Goal: Task Accomplishment & Management: Manage account settings

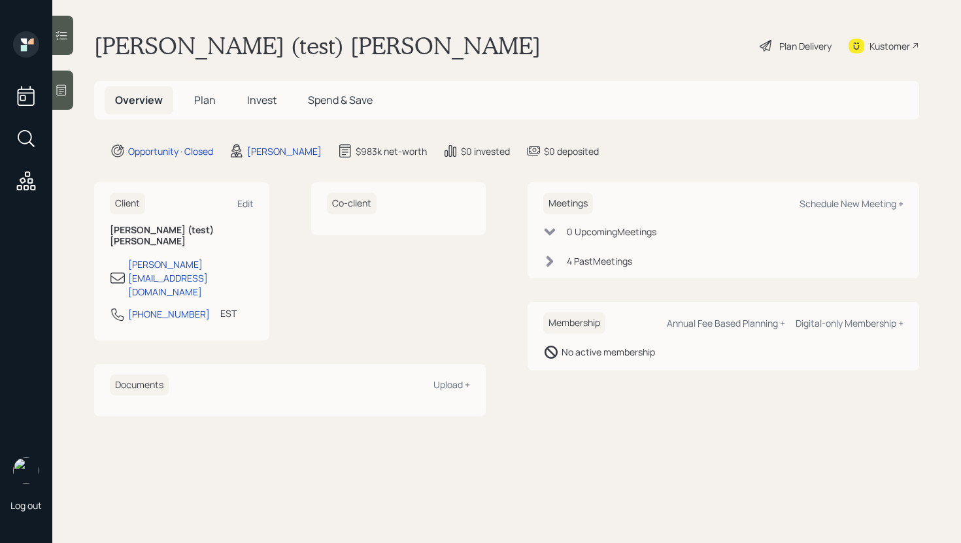
click at [210, 97] on span "Plan" at bounding box center [205, 100] width 22 height 14
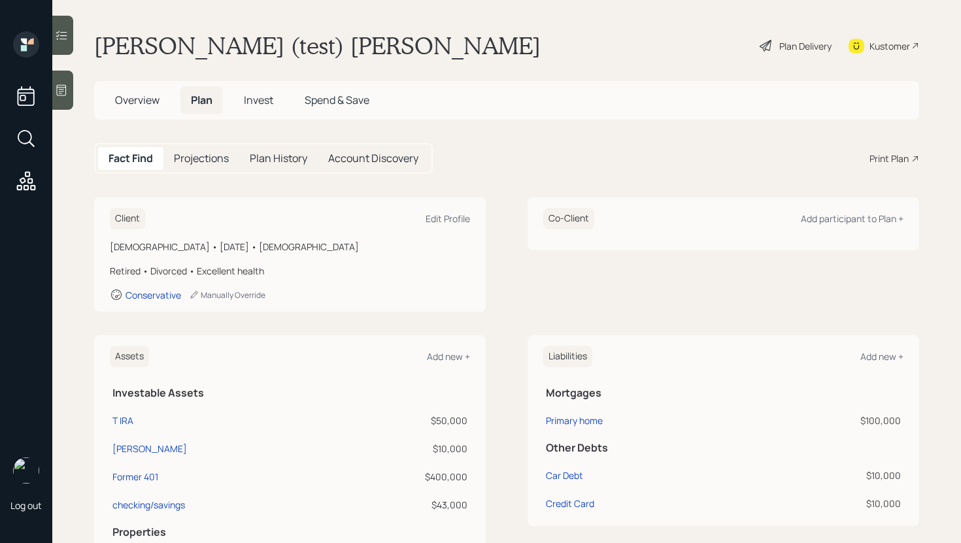
click at [140, 102] on span "Overview" at bounding box center [137, 100] width 44 height 14
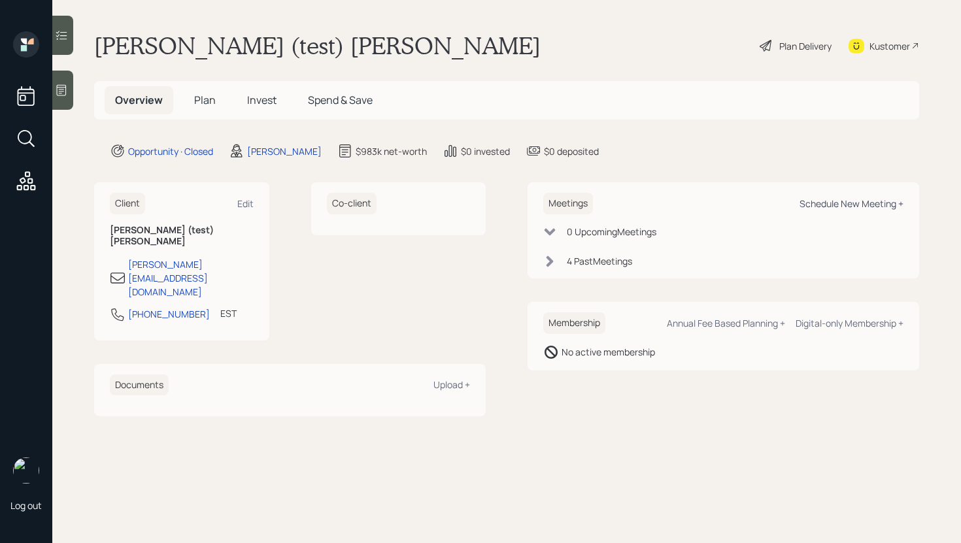
click at [862, 202] on div "Schedule New Meeting +" at bounding box center [852, 204] width 104 height 12
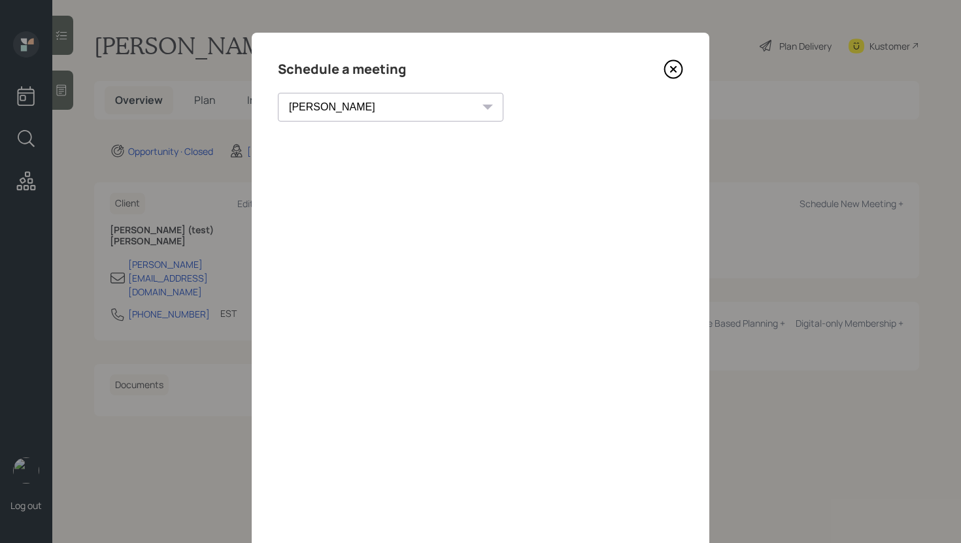
click at [354, 108] on select "[PERSON_NAME] [PERSON_NAME] [PERSON_NAME] [PERSON_NAME] [PERSON_NAME] [PERSON_N…" at bounding box center [391, 107] width 226 height 29
select select "59554aeb-d739-4552-90b9-0d27d70b4bf7"
click at [278, 93] on select "[PERSON_NAME] [PERSON_NAME] [PERSON_NAME] [PERSON_NAME] [PERSON_NAME] [PERSON_N…" at bounding box center [391, 107] width 226 height 29
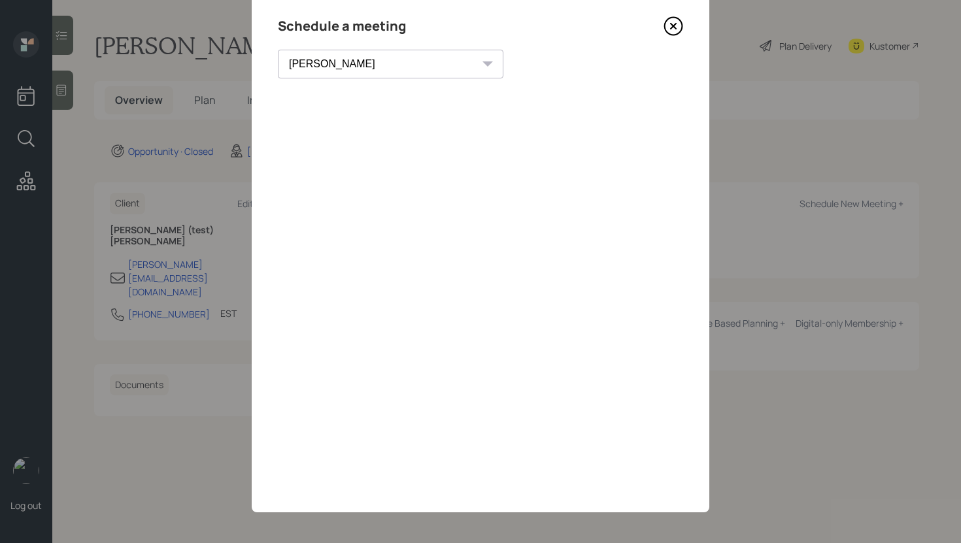
scroll to position [45, 0]
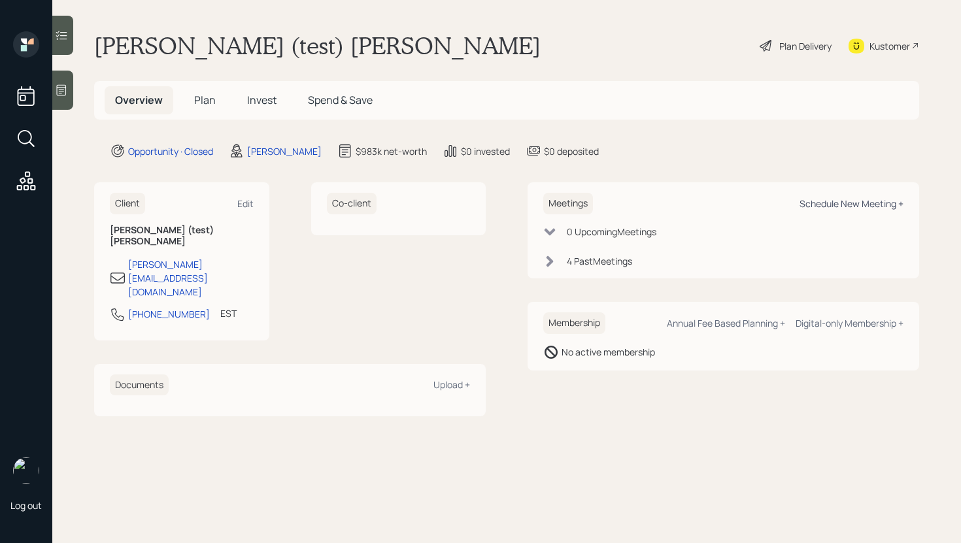
click at [861, 203] on div "Schedule New Meeting +" at bounding box center [852, 204] width 104 height 12
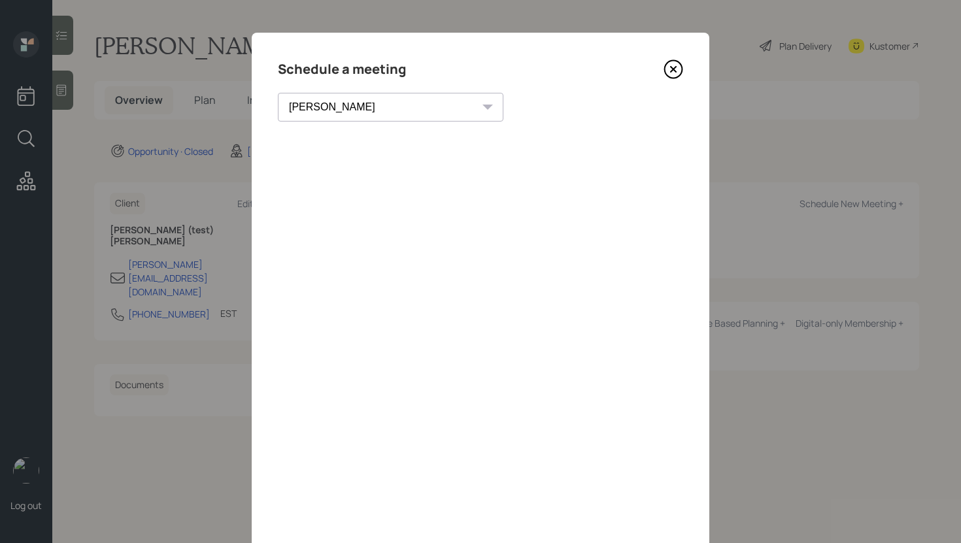
click at [348, 108] on select "[PERSON_NAME] [PERSON_NAME] [PERSON_NAME] [PERSON_NAME] [PERSON_NAME] [PERSON_N…" at bounding box center [391, 107] width 226 height 29
select select "59554aeb-d739-4552-90b9-0d27d70b4bf7"
click at [278, 93] on select "[PERSON_NAME] [PERSON_NAME] [PERSON_NAME] [PERSON_NAME] [PERSON_NAME] [PERSON_N…" at bounding box center [391, 107] width 226 height 29
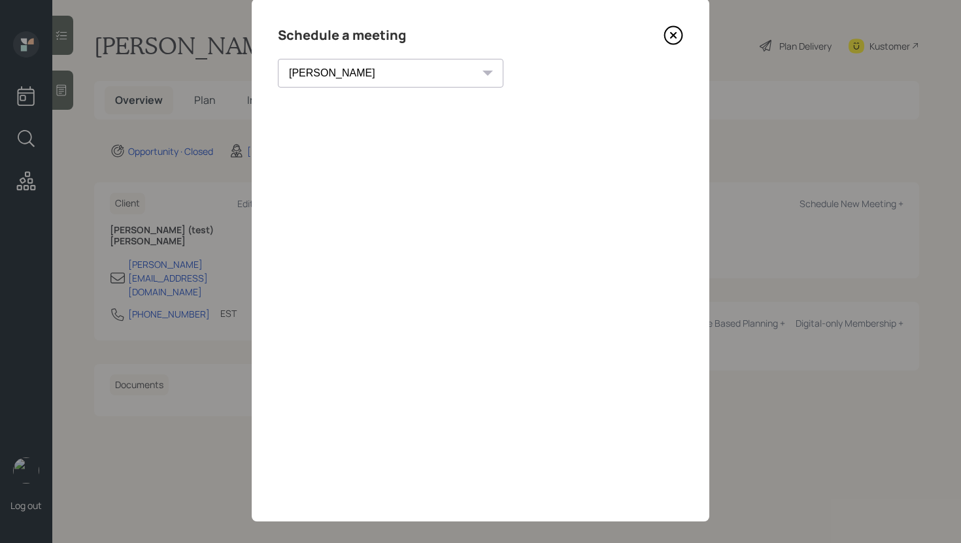
scroll to position [45, 0]
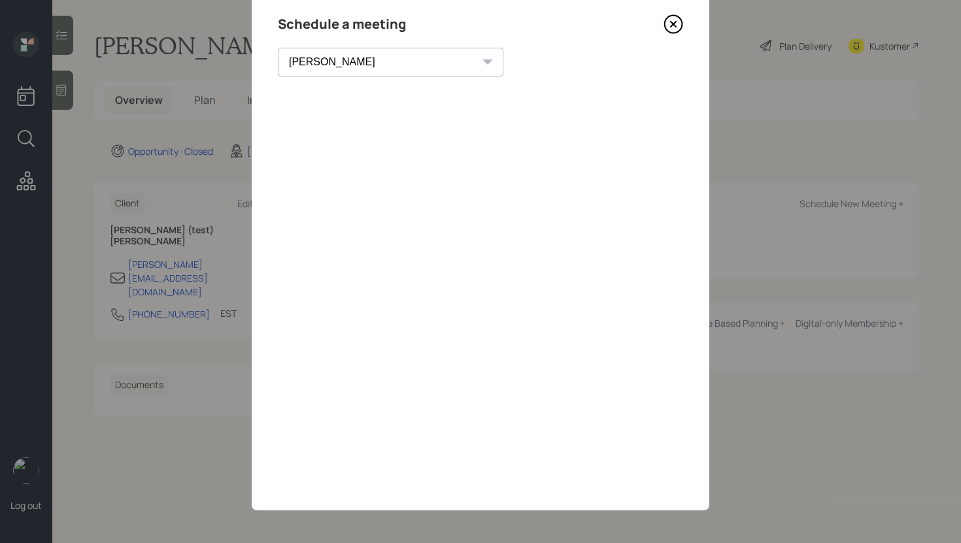
click at [670, 24] on icon at bounding box center [674, 24] width 20 height 20
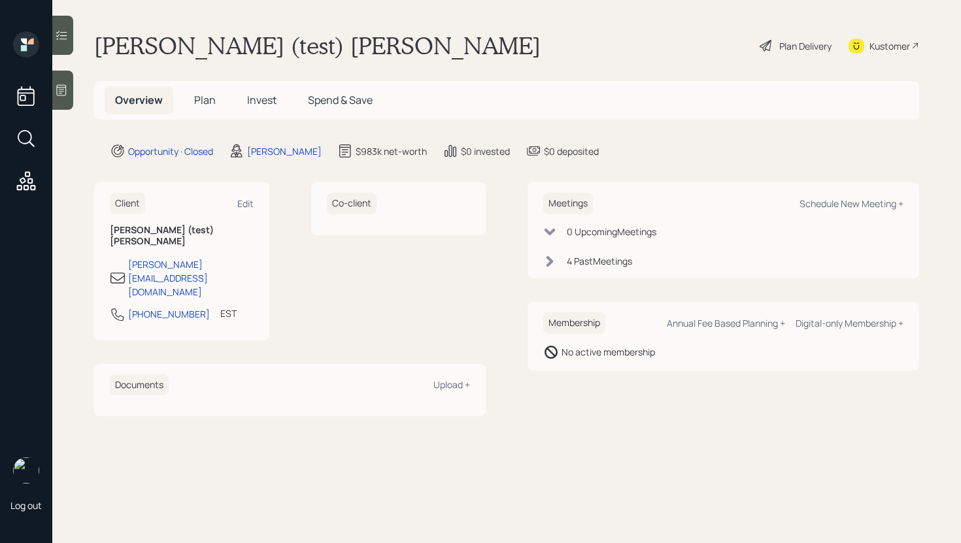
click at [254, 203] on div "Client Edit [PERSON_NAME] (test) Hanssen [EMAIL_ADDRESS][DOMAIN_NAME] [PHONE_NU…" at bounding box center [181, 261] width 175 height 158
click at [249, 203] on div "Edit" at bounding box center [245, 204] width 16 height 12
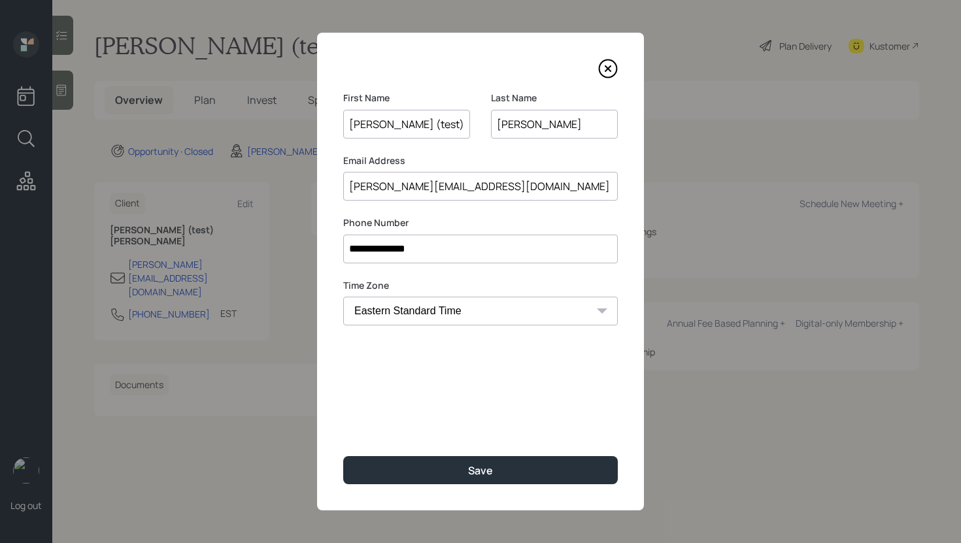
click at [529, 123] on input "[PERSON_NAME]" at bounding box center [554, 124] width 127 height 29
type input "[PERSON_NAME]"
click at [387, 126] on input "[PERSON_NAME] (test)" at bounding box center [406, 124] width 127 height 29
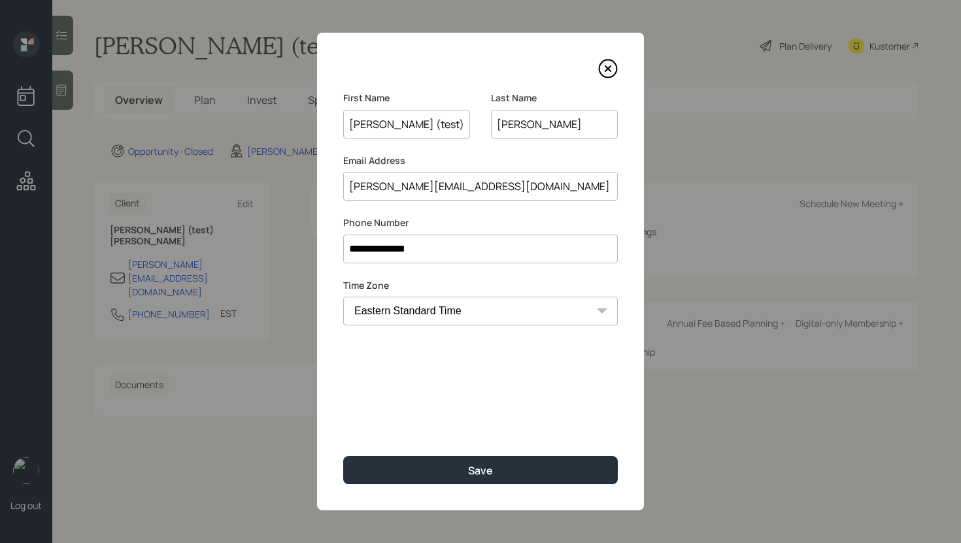
click at [387, 126] on input "[PERSON_NAME] (test)" at bounding box center [406, 124] width 127 height 29
type input "Steph"
click at [433, 186] on input "[PERSON_NAME][EMAIL_ADDRESS][DOMAIN_NAME]" at bounding box center [480, 186] width 275 height 29
click at [395, 192] on input "[PERSON_NAME][EMAIL_ADDRESS][DOMAIN_NAME]" at bounding box center [480, 186] width 275 height 29
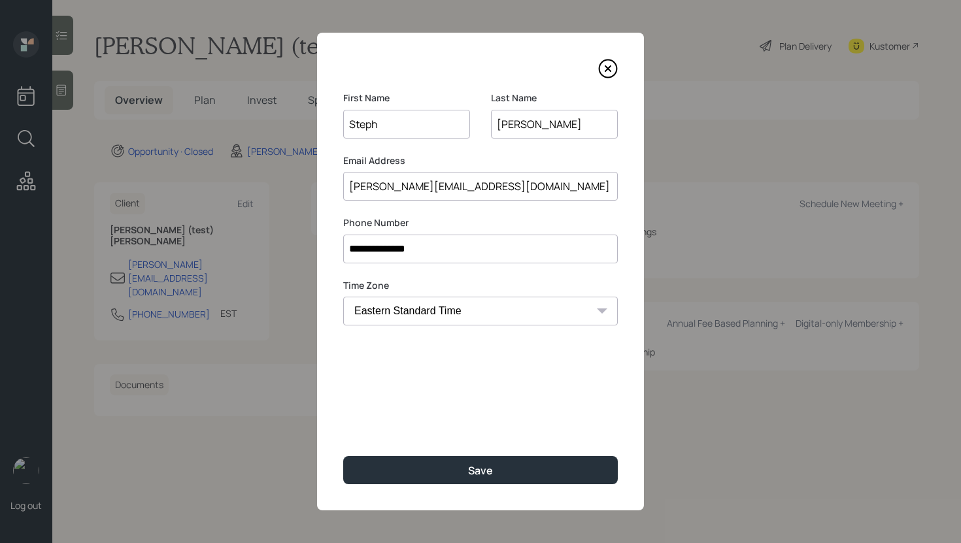
click at [395, 192] on input "[PERSON_NAME][EMAIL_ADDRESS][DOMAIN_NAME]" at bounding box center [480, 186] width 275 height 29
paste input "[EMAIL_ADDRESS][DOMAIN_NAME]"
click at [415, 353] on div "**********" at bounding box center [480, 272] width 327 height 478
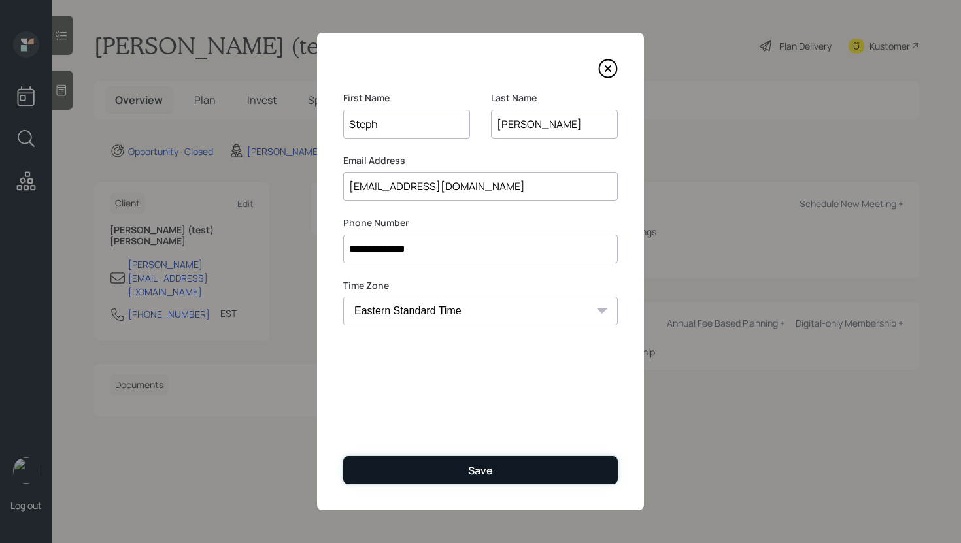
click at [451, 472] on button "Save" at bounding box center [480, 470] width 275 height 28
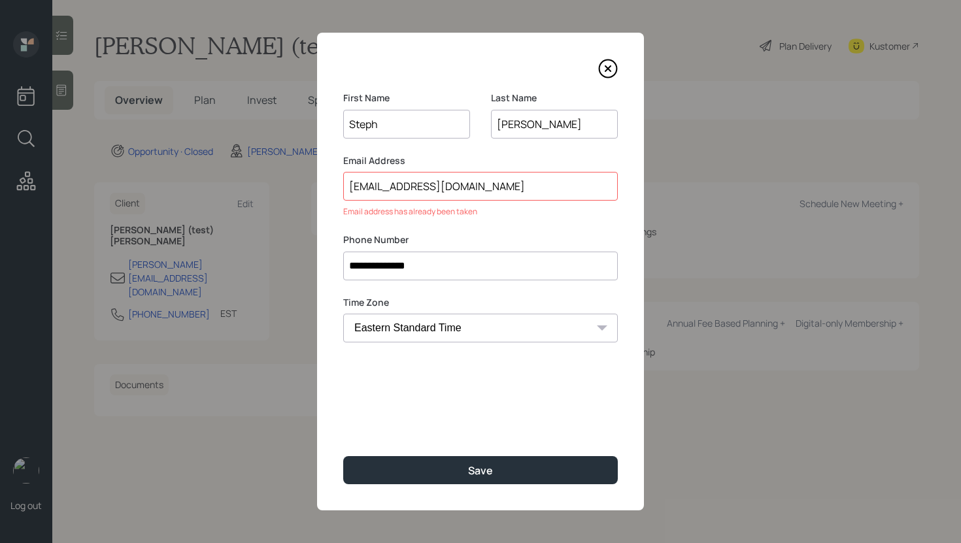
click at [469, 184] on input "[EMAIL_ADDRESS][DOMAIN_NAME]" at bounding box center [480, 186] width 275 height 29
click at [357, 192] on input "[EMAIL_ADDRESS][DOMAIN_NAME]" at bounding box center [480, 186] width 275 height 29
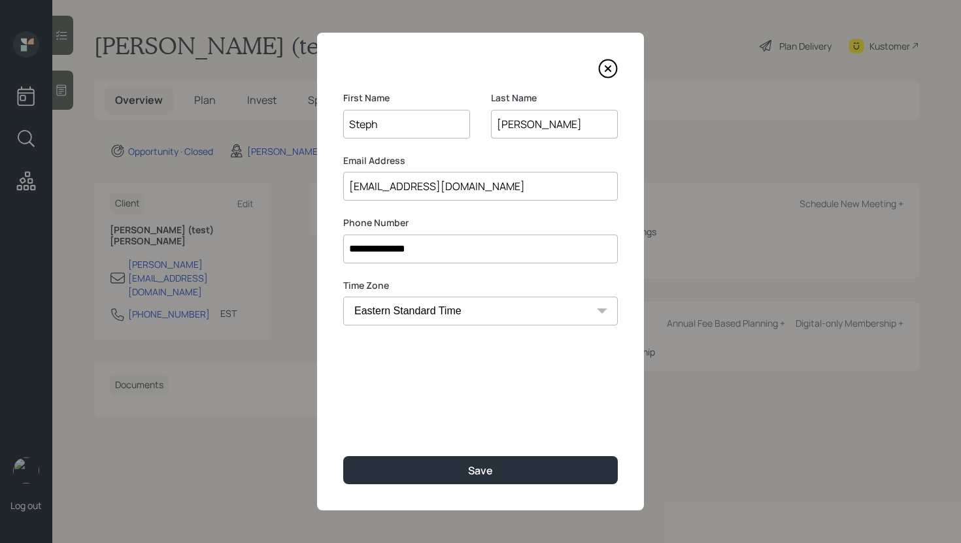
type input "[EMAIL_ADDRESS][DOMAIN_NAME]"
click at [396, 350] on div "**********" at bounding box center [480, 272] width 327 height 478
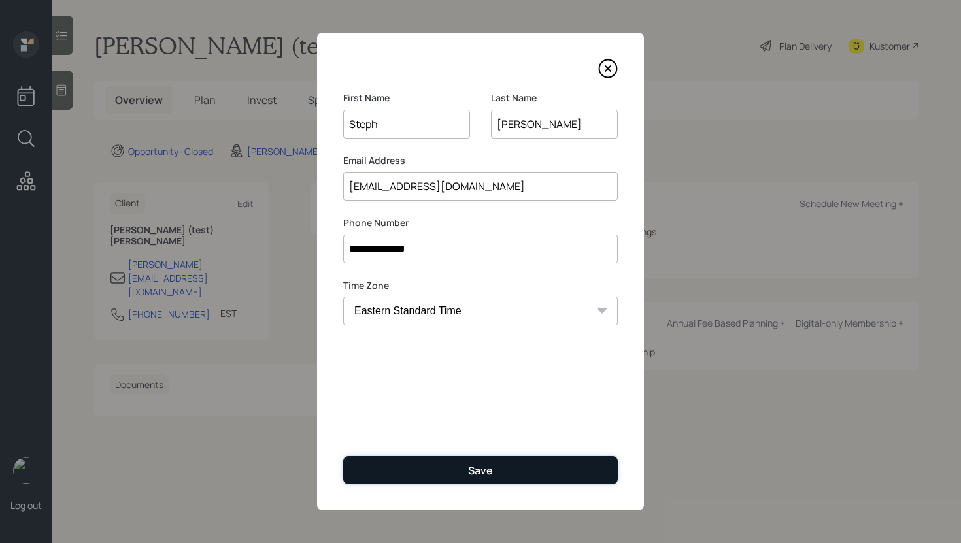
click at [428, 469] on button "Save" at bounding box center [480, 470] width 275 height 28
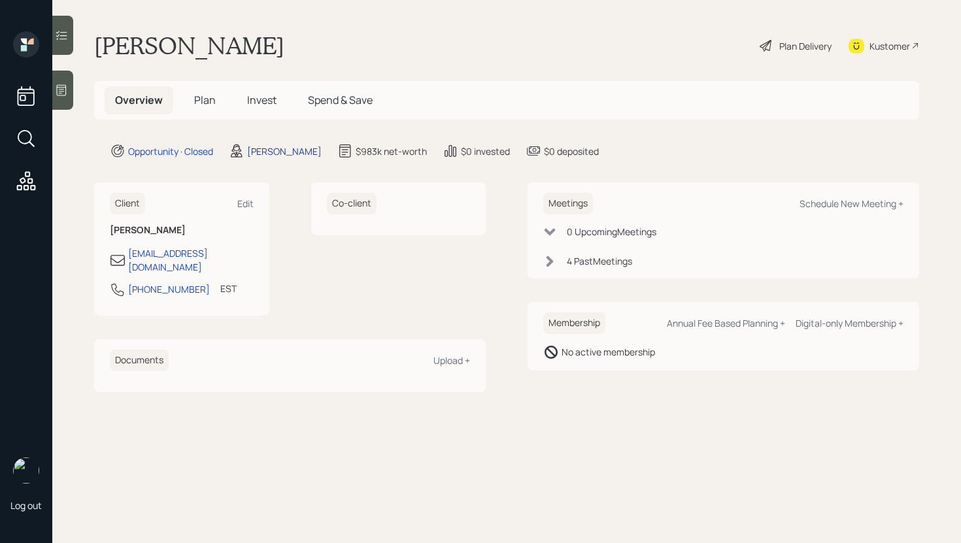
click at [288, 149] on div "[PERSON_NAME]" at bounding box center [284, 152] width 75 height 14
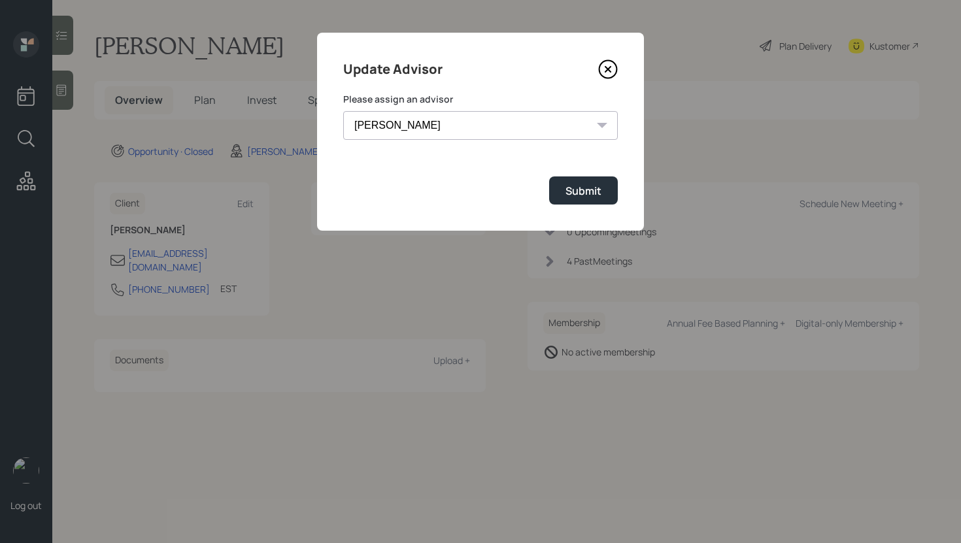
click at [432, 118] on select "[PERSON_NAME] [PERSON_NAME] [PERSON_NAME] End [PERSON_NAME] [PERSON_NAME] [PERS…" at bounding box center [480, 125] width 275 height 29
select select "59554aeb-d739-4552-90b9-0d27d70b4bf7"
click at [343, 111] on select "[PERSON_NAME] [PERSON_NAME] [PERSON_NAME] End [PERSON_NAME] [PERSON_NAME] [PERS…" at bounding box center [480, 125] width 275 height 29
click at [587, 188] on div "Submit" at bounding box center [584, 191] width 36 height 14
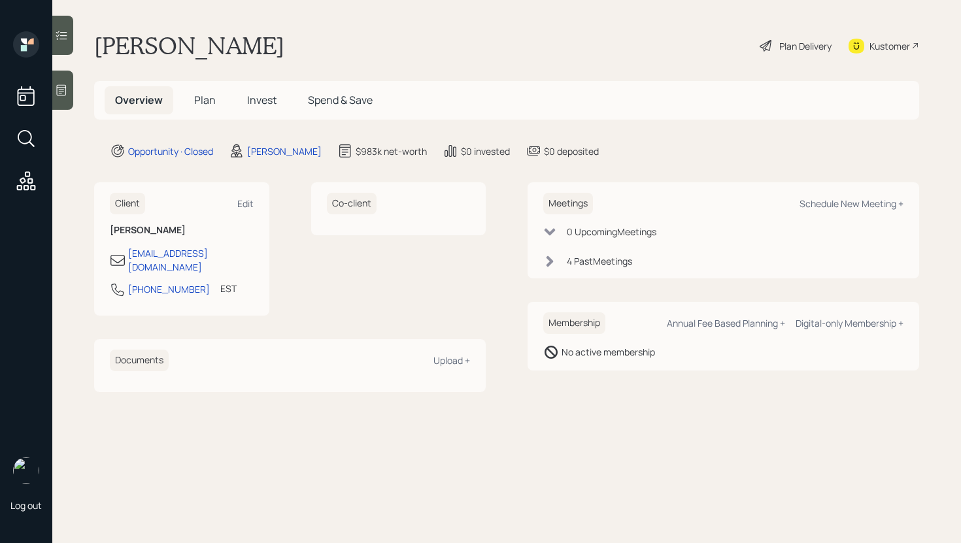
click at [64, 92] on icon at bounding box center [61, 90] width 13 height 13
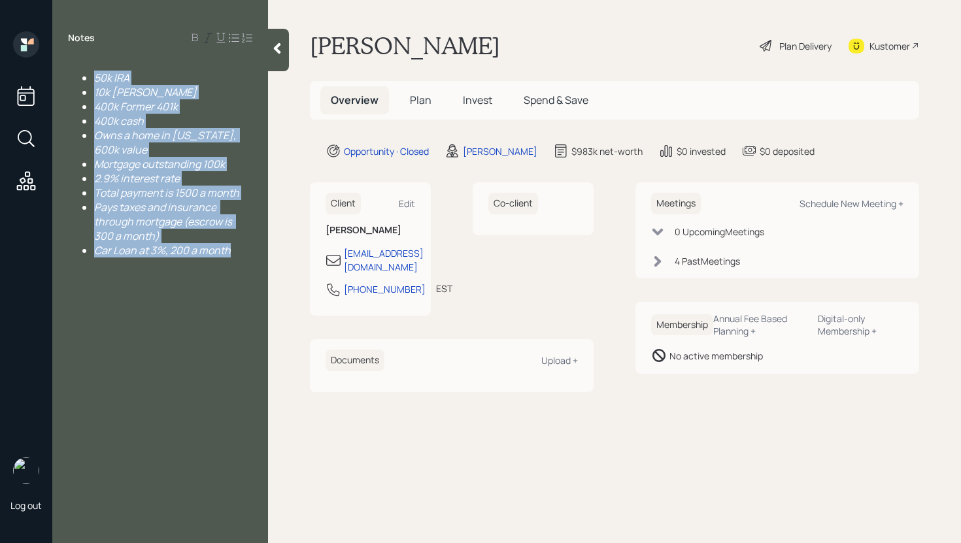
drag, startPoint x: 234, startPoint y: 250, endPoint x: 58, endPoint y: 70, distance: 251.6
click at [58, 70] on div "50k IRA 10k [PERSON_NAME] 400k Former 401k 400k cash Owns a home in [US_STATE],…" at bounding box center [160, 164] width 216 height 208
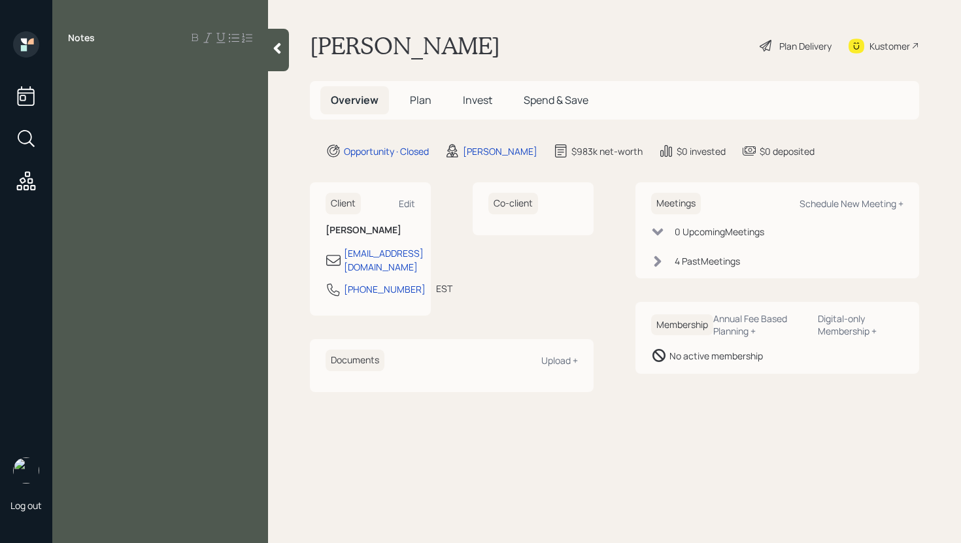
click at [429, 98] on span "Plan" at bounding box center [421, 100] width 22 height 14
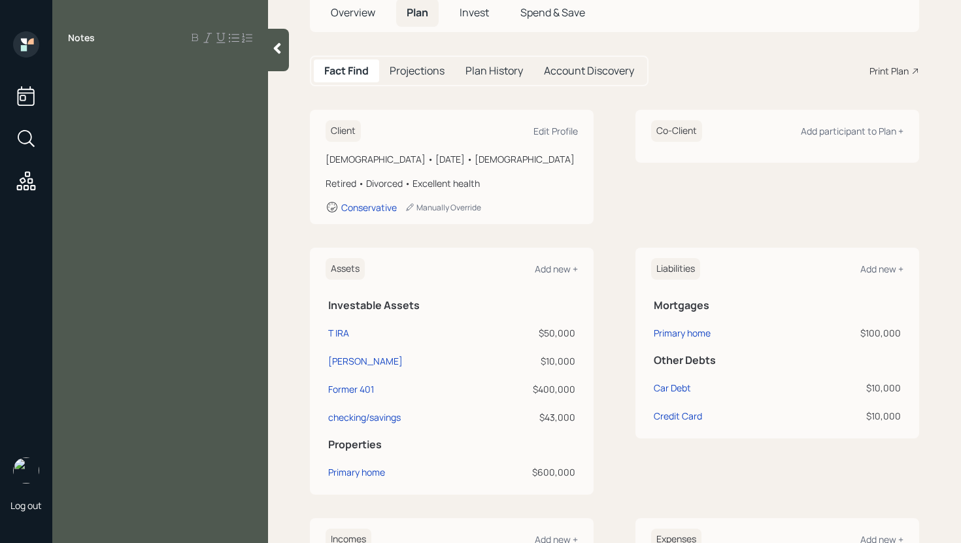
scroll to position [90, 0]
click at [551, 127] on div "Edit Profile" at bounding box center [556, 129] width 44 height 12
select select "[DEMOGRAPHIC_DATA]"
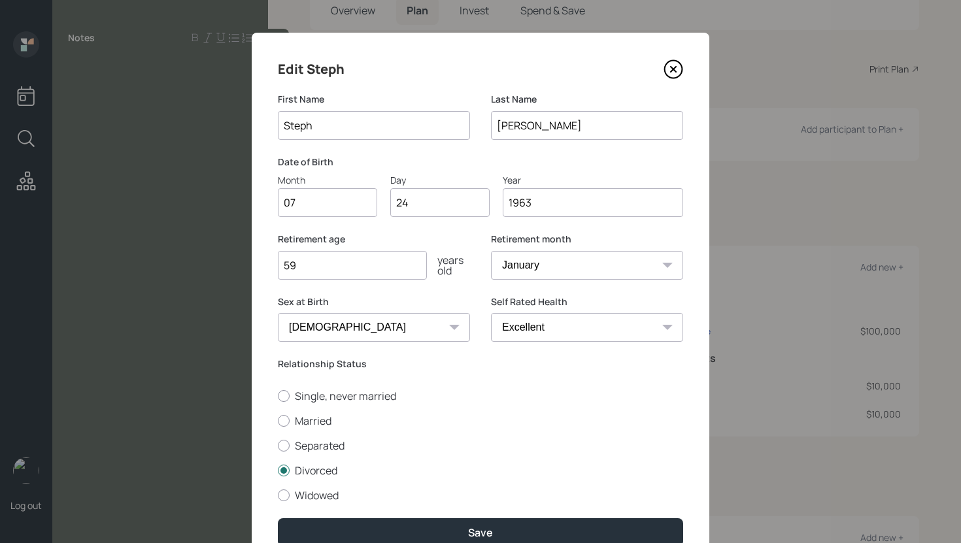
click at [674, 65] on icon at bounding box center [674, 70] width 20 height 20
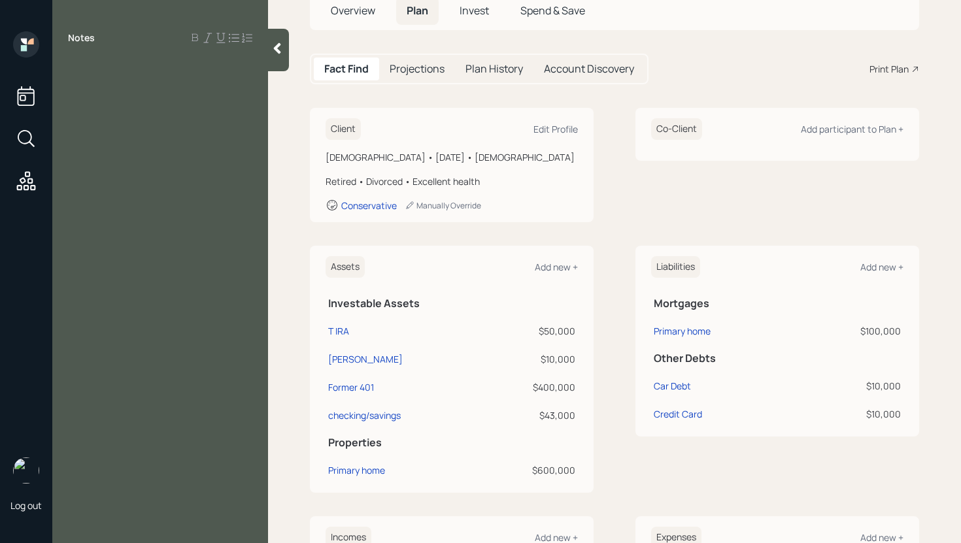
click at [197, 99] on div "Notes" at bounding box center [160, 279] width 216 height 496
click at [181, 84] on div "Notes" at bounding box center [160, 279] width 216 height 496
click at [216, 69] on div at bounding box center [160, 67] width 184 height 14
click at [185, 69] on span "Timeline to retirement: 55" at bounding box center [130, 67] width 124 height 14
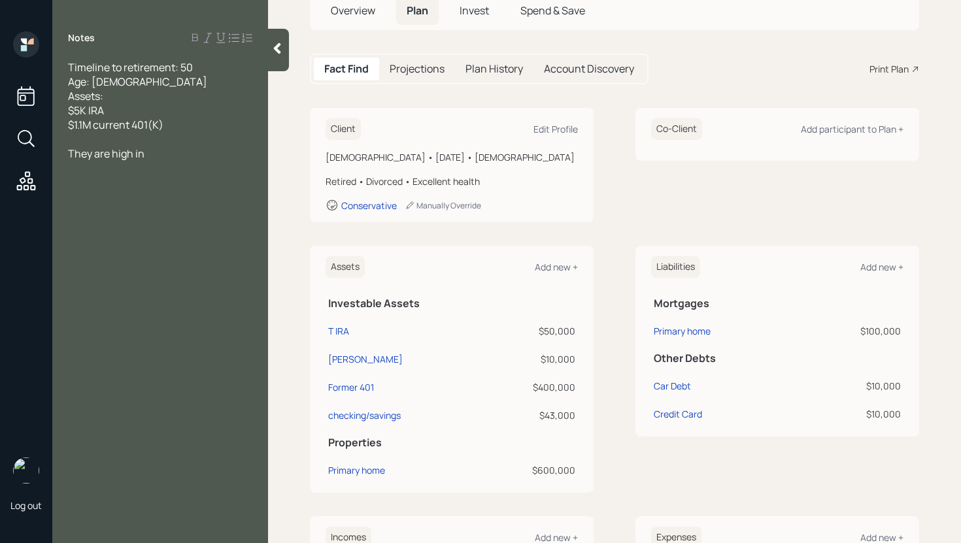
click at [168, 156] on div "They are high in" at bounding box center [160, 153] width 184 height 14
click at [182, 65] on span "Timeline to retirement: 50" at bounding box center [130, 67] width 125 height 14
click at [170, 159] on div "They are high in" at bounding box center [160, 153] width 184 height 14
click at [277, 45] on icon at bounding box center [277, 48] width 7 height 11
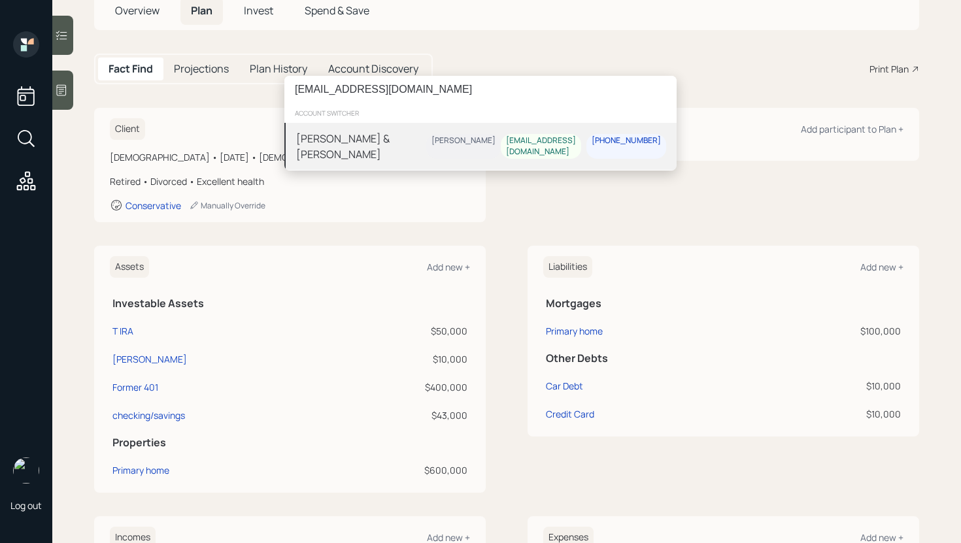
click at [301, 89] on input "[EMAIL_ADDRESS][DOMAIN_NAME]" at bounding box center [480, 89] width 392 height 27
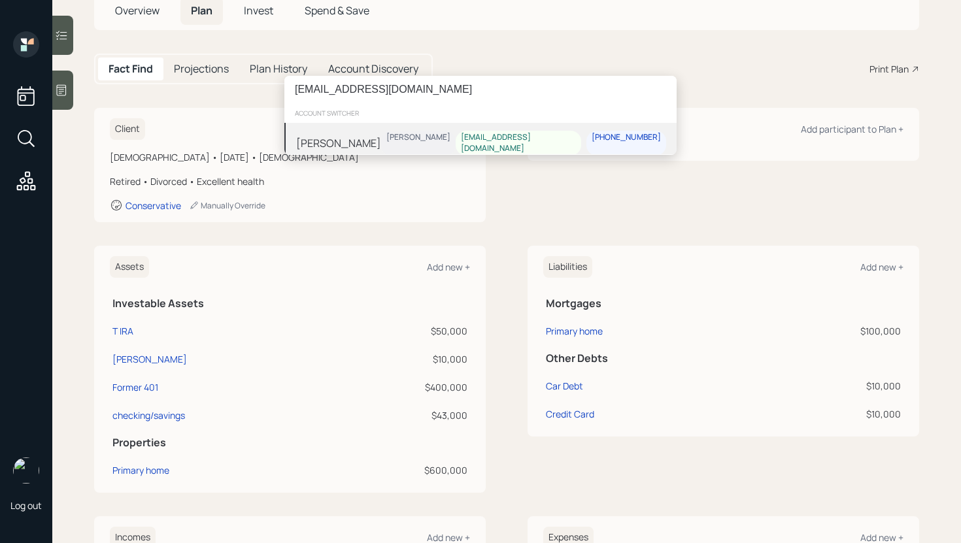
type input "[EMAIL_ADDRESS][DOMAIN_NAME]"
click at [389, 141] on div "[PERSON_NAME] [PERSON_NAME] [EMAIL_ADDRESS][DOMAIN_NAME] [PHONE_NUMBER]" at bounding box center [480, 143] width 392 height 41
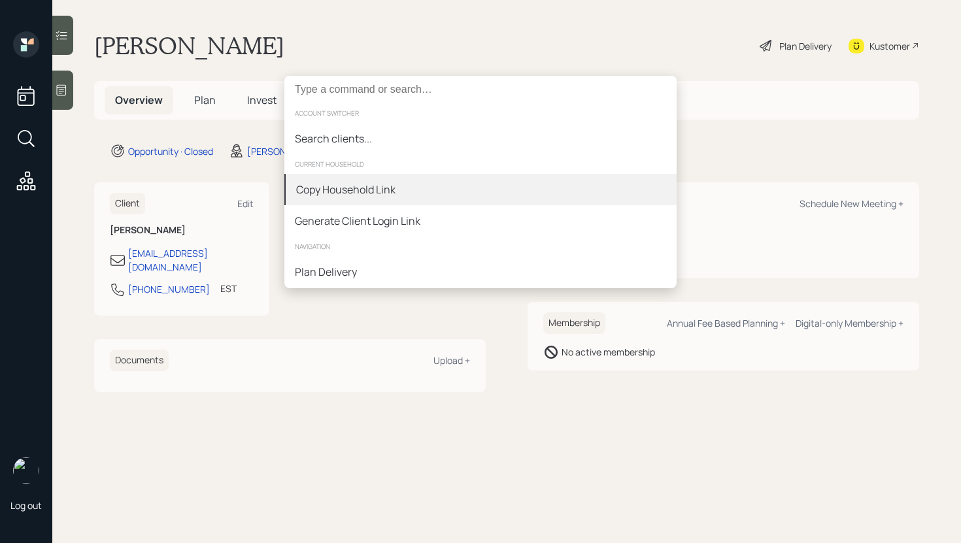
click at [366, 187] on div "Copy Household Link" at bounding box center [345, 190] width 99 height 16
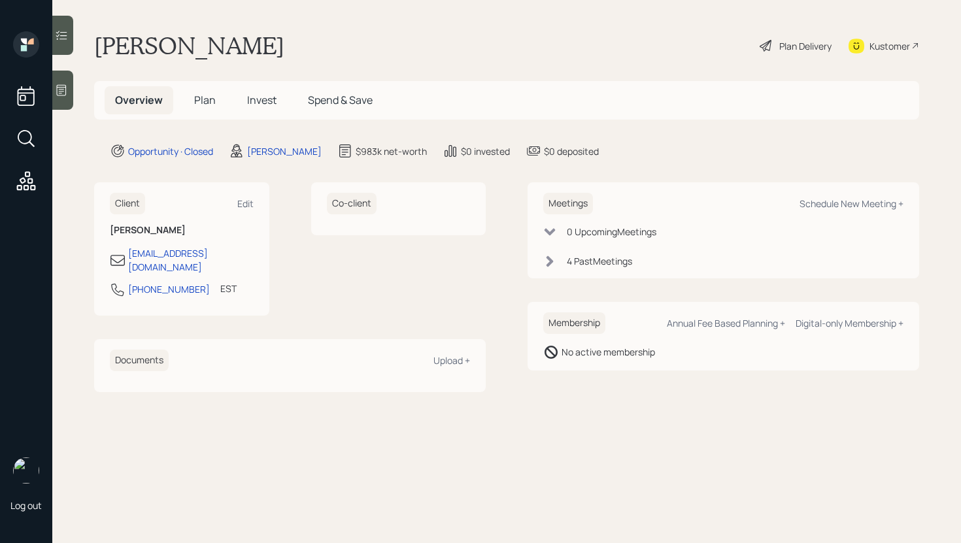
click at [881, 43] on div "Kustomer" at bounding box center [890, 46] width 41 height 14
click at [69, 97] on div at bounding box center [62, 90] width 21 height 39
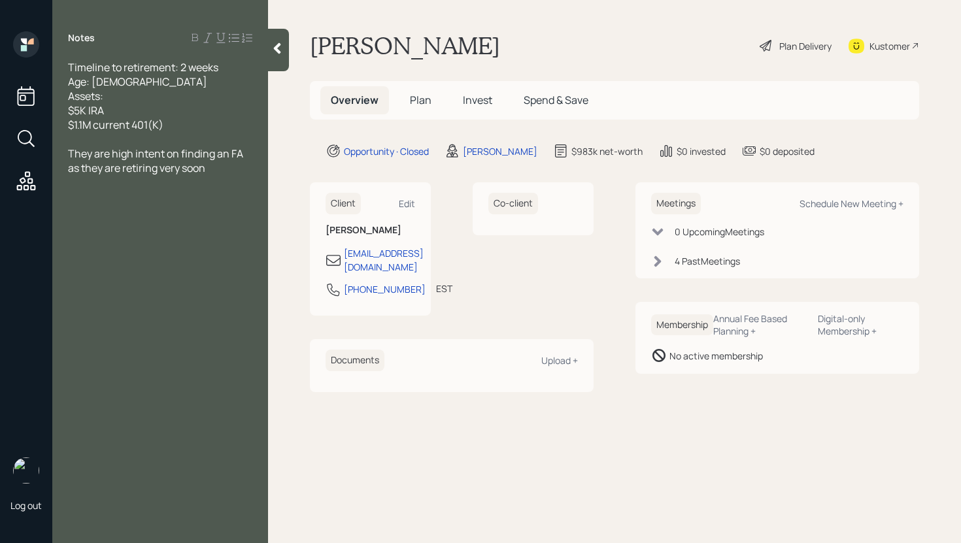
click at [276, 56] on div at bounding box center [278, 50] width 21 height 43
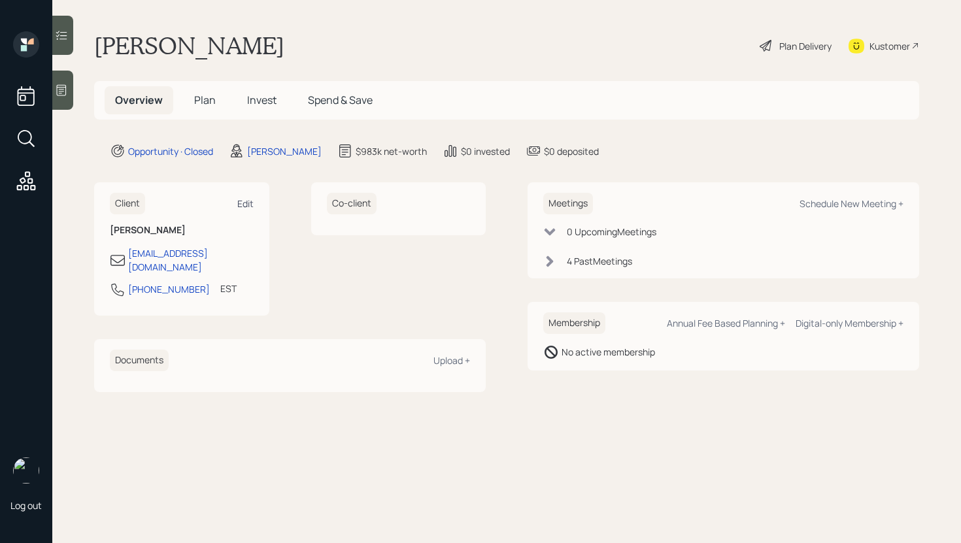
click at [245, 199] on div "Edit" at bounding box center [245, 204] width 16 height 12
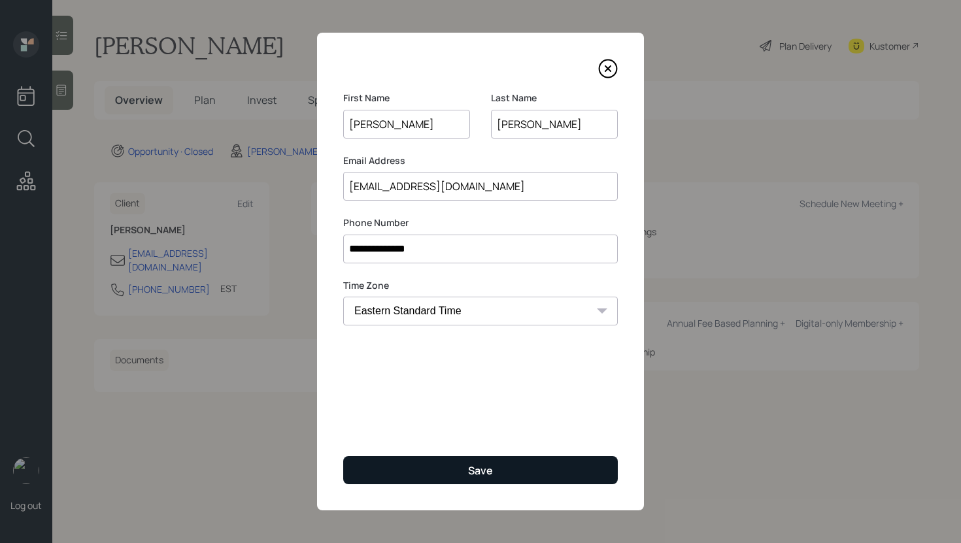
type input "Steve"
click at [453, 466] on button "Save" at bounding box center [480, 470] width 275 height 28
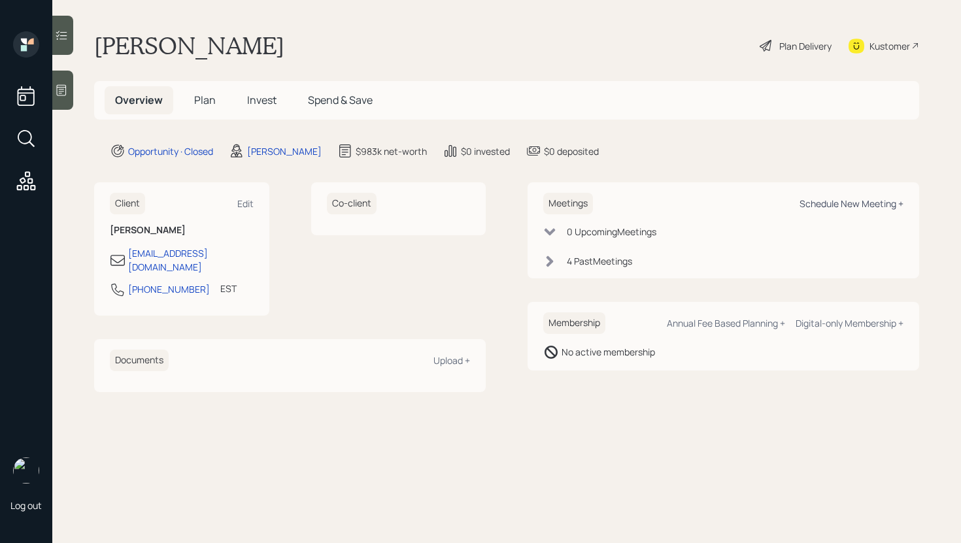
click at [840, 199] on div "Schedule New Meeting +" at bounding box center [852, 204] width 104 height 12
select select "59554aeb-d739-4552-90b9-0d27d70b4bf7"
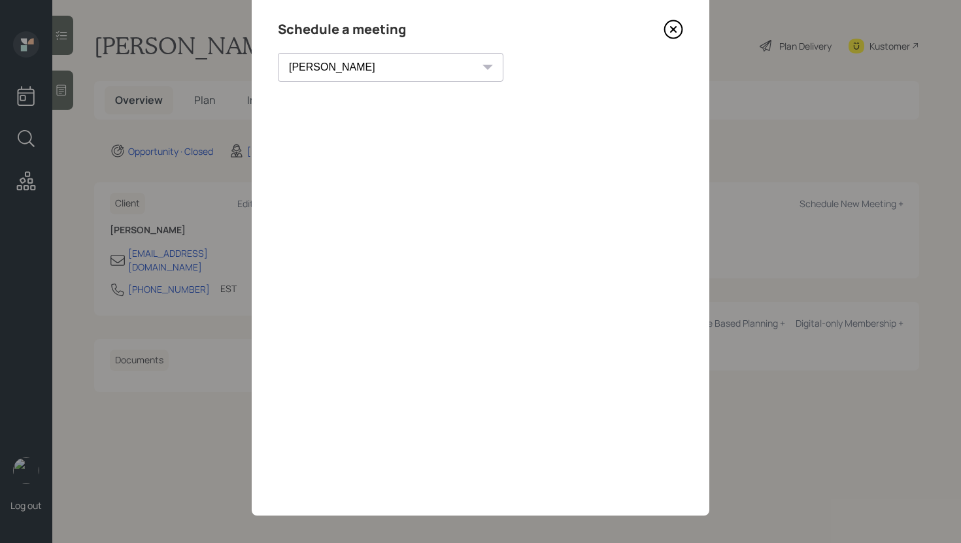
scroll to position [45, 0]
